Goal: Information Seeking & Learning: Find contact information

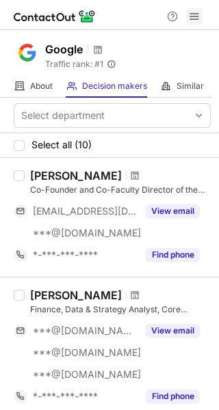
click at [192, 15] on span at bounding box center [193, 16] width 11 height 11
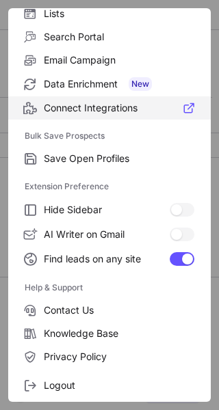
scroll to position [159, 0]
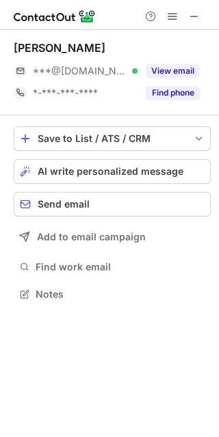
scroll to position [285, 219]
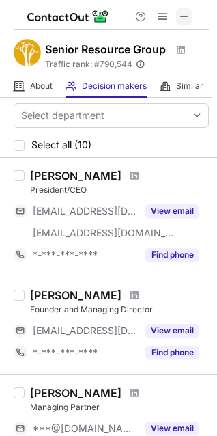
click at [186, 14] on span at bounding box center [184, 16] width 11 height 11
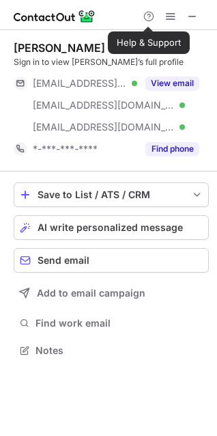
scroll to position [341, 217]
click at [195, 12] on span at bounding box center [192, 16] width 11 height 11
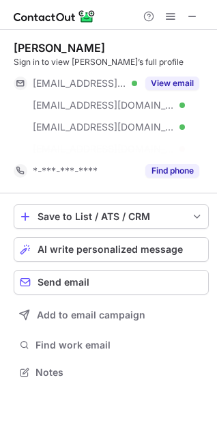
scroll to position [341, 217]
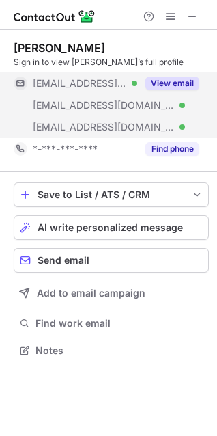
click at [178, 79] on button "View email" at bounding box center [172, 83] width 54 height 14
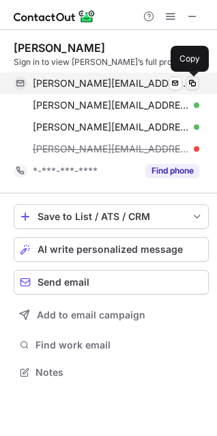
click at [192, 84] on span at bounding box center [192, 83] width 11 height 11
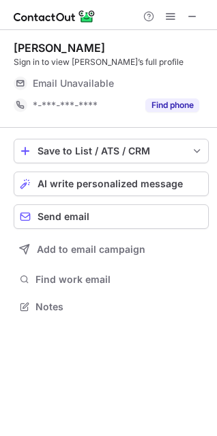
scroll to position [297, 217]
click at [191, 16] on span at bounding box center [192, 16] width 11 height 11
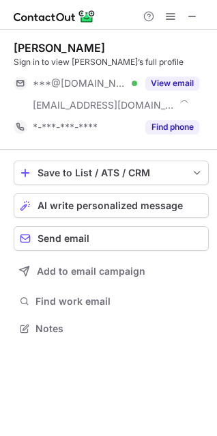
scroll to position [319, 217]
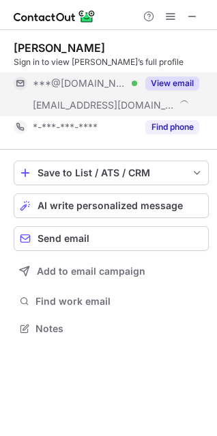
click at [192, 78] on button "View email" at bounding box center [172, 83] width 54 height 14
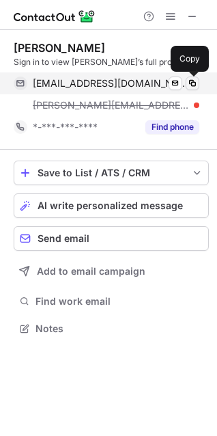
click at [193, 81] on span at bounding box center [192, 83] width 11 height 11
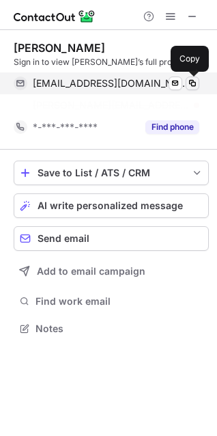
click at [195, 81] on span at bounding box center [192, 83] width 11 height 11
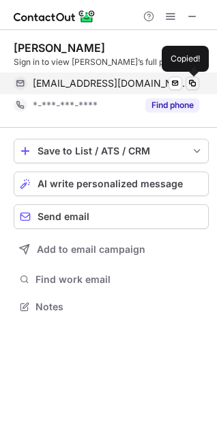
scroll to position [297, 217]
